Goal: Information Seeking & Learning: Learn about a topic

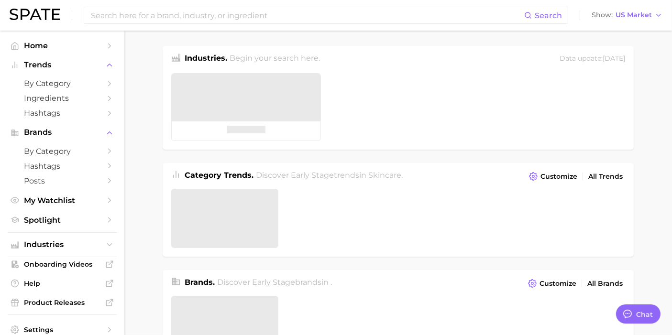
type textarea "x"
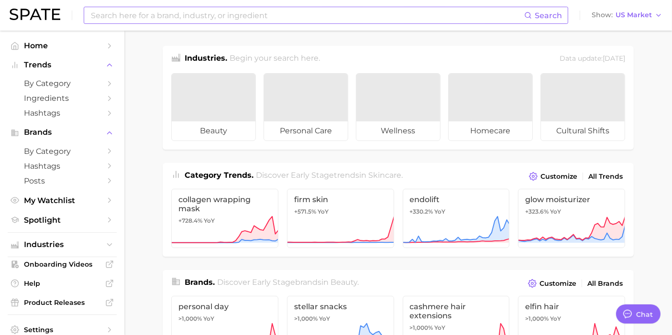
click at [167, 16] on input at bounding box center [307, 15] width 434 height 16
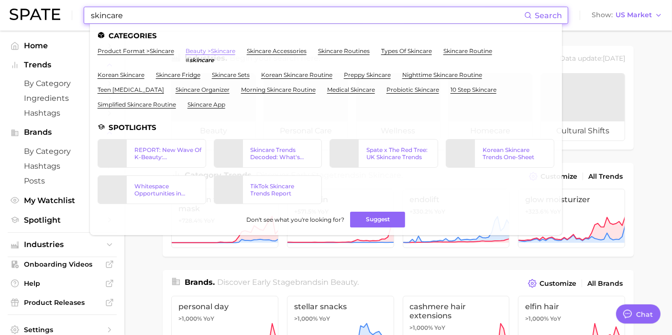
type input "skincare"
click at [205, 54] on link "beauty > skincare" at bounding box center [210, 50] width 50 height 7
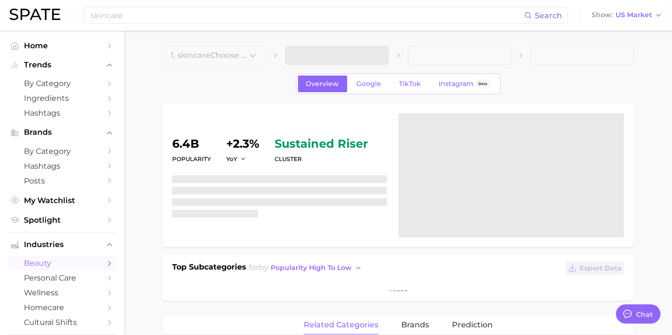
type textarea "x"
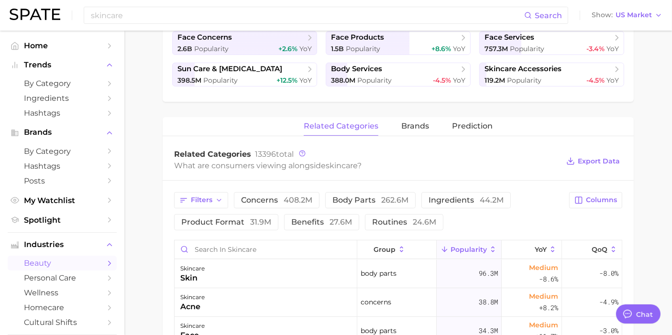
scroll to position [251, 0]
click at [272, 196] on span "concerns 408.2m" at bounding box center [276, 200] width 71 height 8
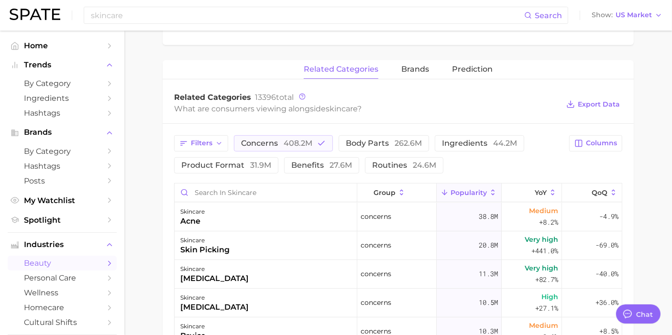
scroll to position [309, 0]
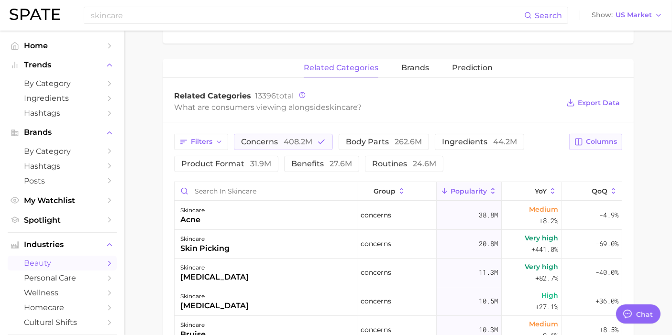
click at [591, 138] on span "Columns" at bounding box center [601, 142] width 31 height 8
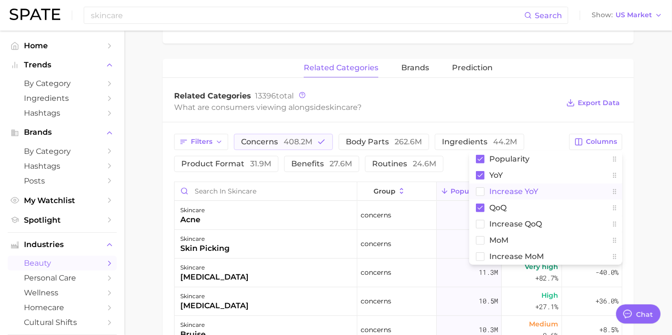
click at [482, 187] on rect at bounding box center [480, 191] width 8 height 8
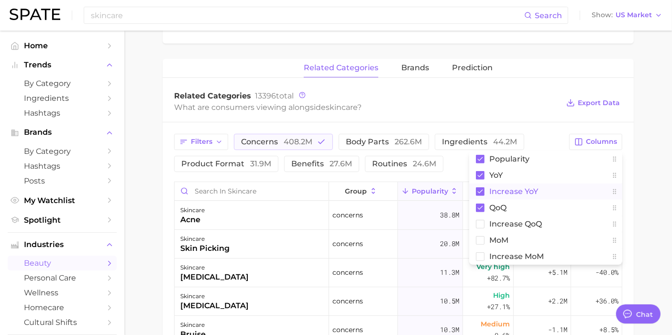
click at [643, 182] on main "1. skincare 2. Subcategory Overview Google TikTok Instagram Beta skincare Popul…" at bounding box center [397, 149] width 547 height 854
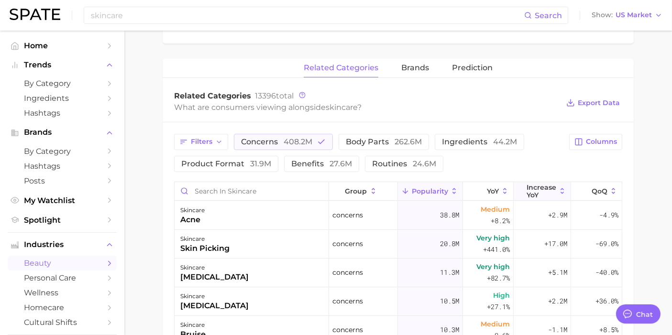
click at [545, 187] on span "Increase YoY" at bounding box center [541, 191] width 30 height 15
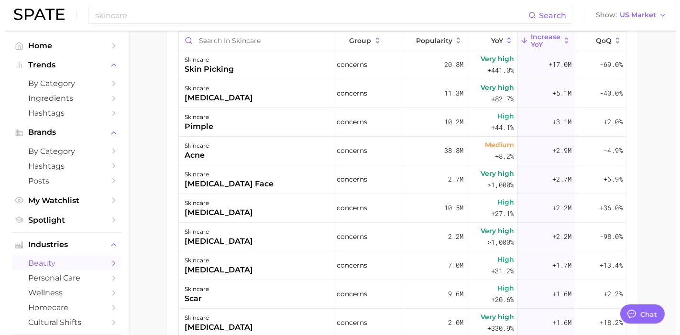
scroll to position [460, 0]
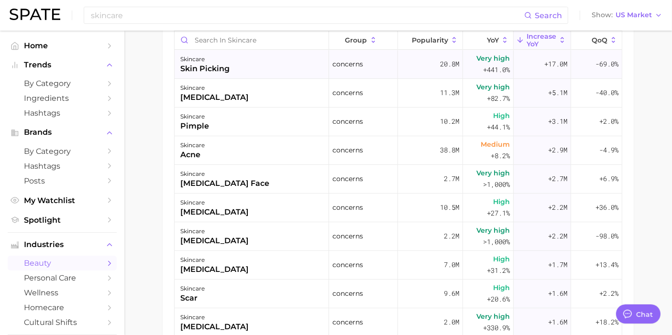
click at [220, 70] on div "skin picking" at bounding box center [204, 68] width 49 height 11
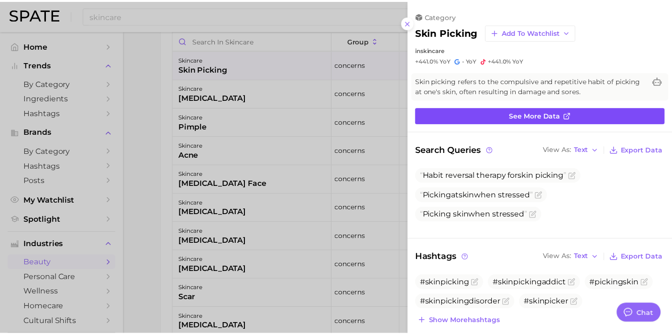
scroll to position [0, 0]
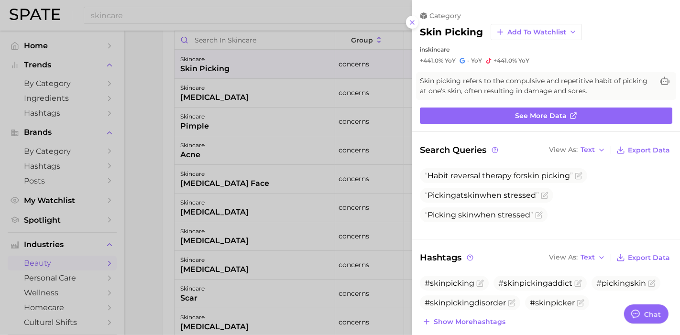
click at [149, 185] on div at bounding box center [340, 167] width 680 height 335
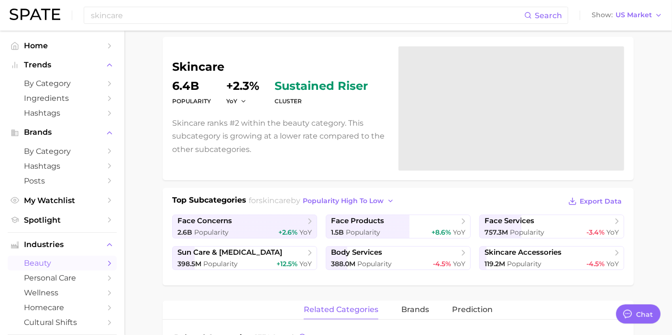
scroll to position [66, 0]
click at [237, 218] on span "face concerns" at bounding box center [241, 222] width 128 height 10
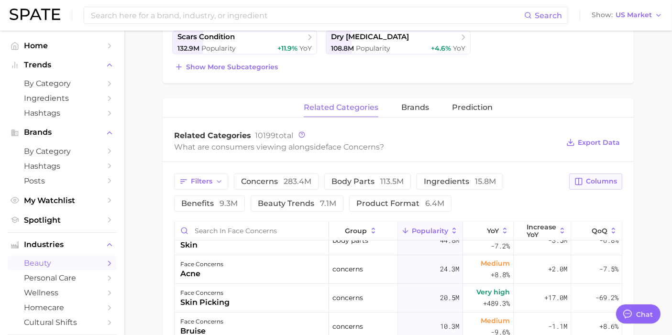
scroll to position [11, 0]
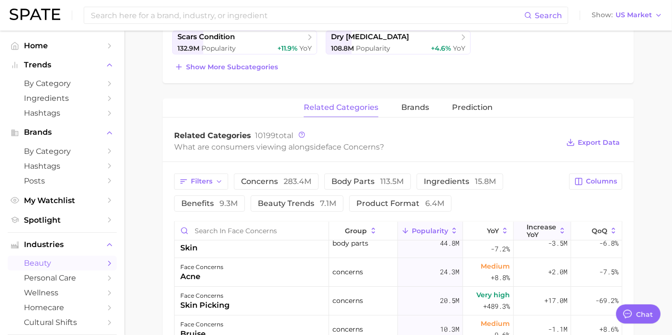
click at [534, 223] on span "Increase YoY" at bounding box center [541, 230] width 30 height 15
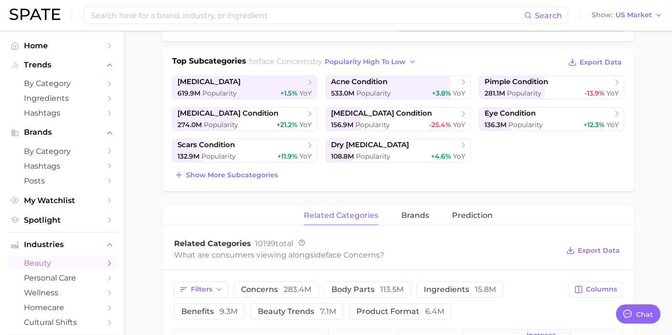
scroll to position [38, 0]
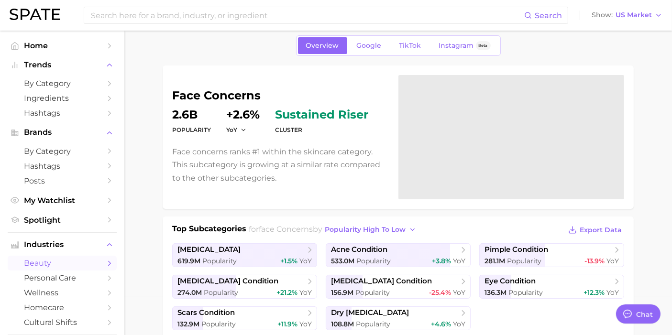
type input "skincare"
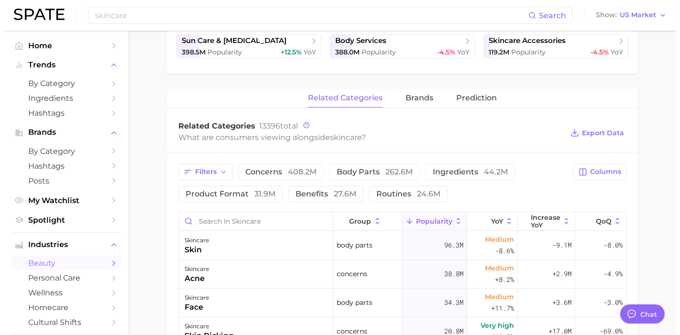
scroll to position [385, 0]
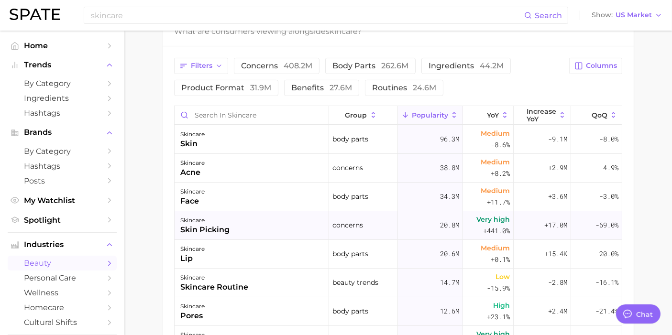
click at [246, 216] on div "skincare skin picking" at bounding box center [251, 225] width 154 height 29
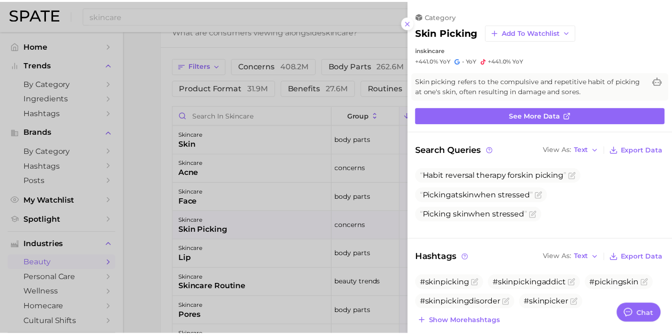
scroll to position [0, 0]
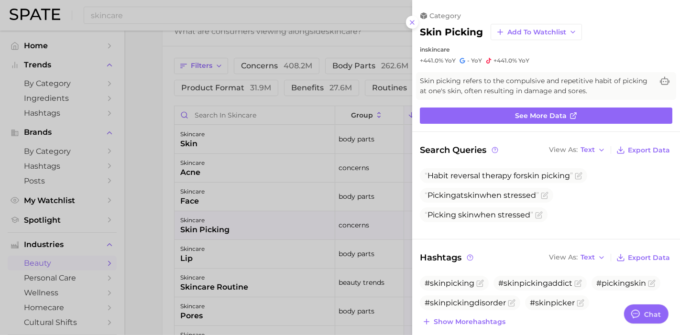
click at [150, 130] on div at bounding box center [340, 167] width 680 height 335
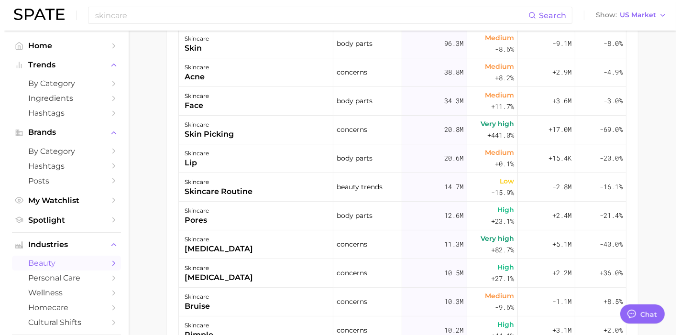
scroll to position [548, 0]
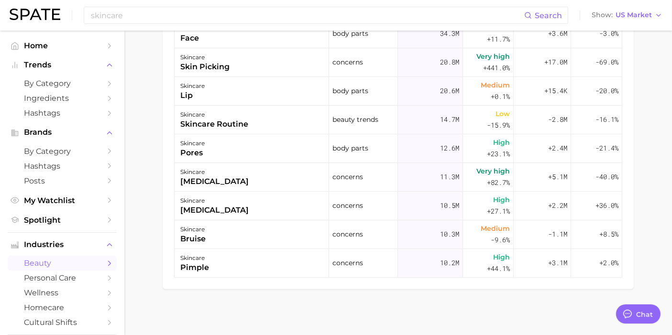
click at [163, 122] on div "Filters concerns 408.2m body parts 262.6m ingredients 44.2m product format 31.9…" at bounding box center [398, 86] width 471 height 406
click at [250, 263] on div "skincare pimple" at bounding box center [251, 263] width 154 height 29
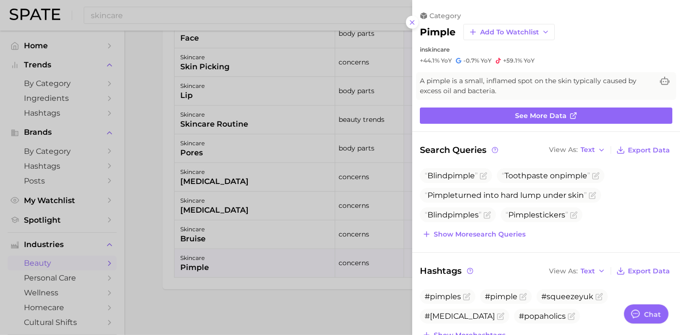
type textarea "x"
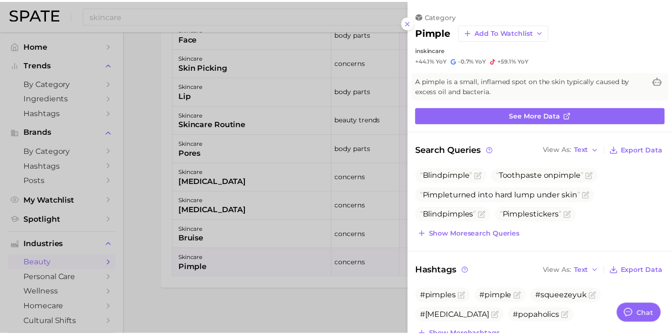
scroll to position [0, 0]
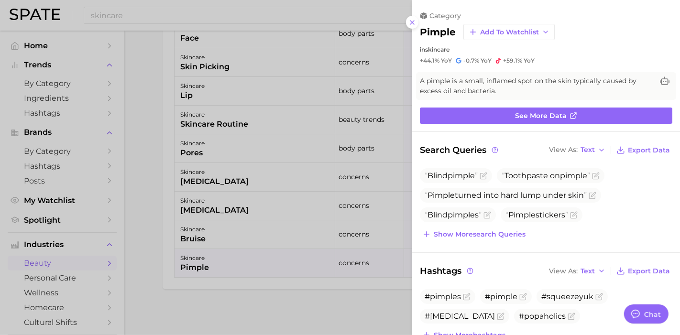
click at [295, 299] on div at bounding box center [340, 167] width 680 height 335
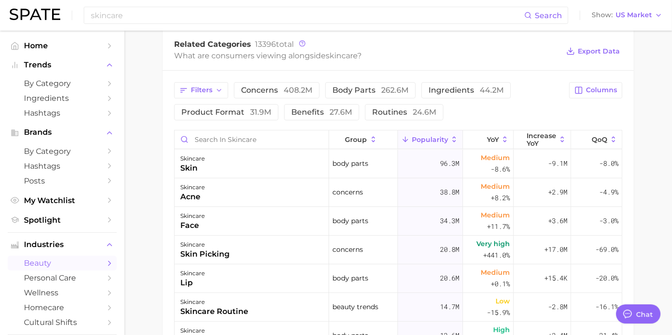
scroll to position [283, 0]
